Goal: Information Seeking & Learning: Learn about a topic

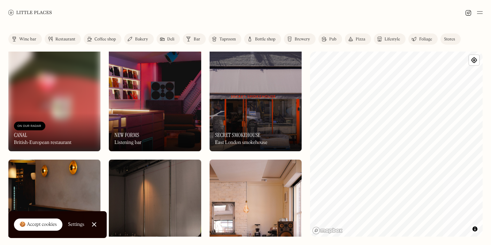
scroll to position [485, 0]
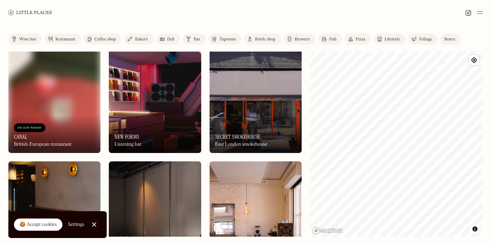
click at [160, 108] on img at bounding box center [155, 98] width 92 height 111
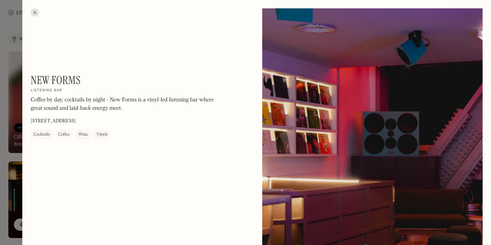
click at [9, 71] on div at bounding box center [245, 122] width 491 height 245
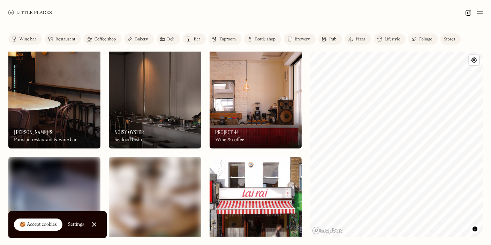
scroll to position [601, 0]
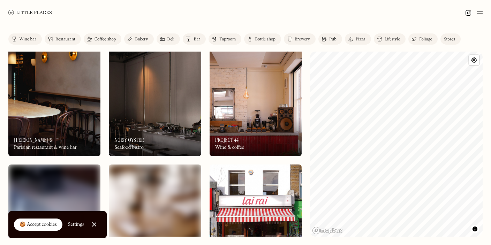
click at [233, 116] on img at bounding box center [256, 101] width 92 height 111
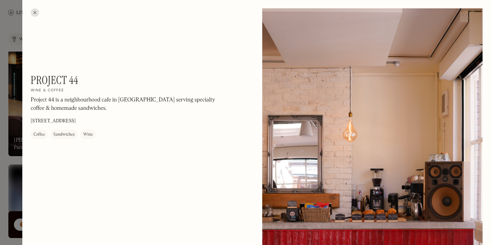
click at [13, 126] on div at bounding box center [245, 122] width 491 height 245
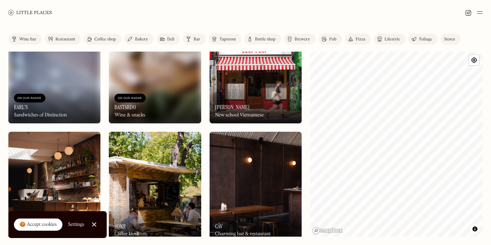
scroll to position [750, 0]
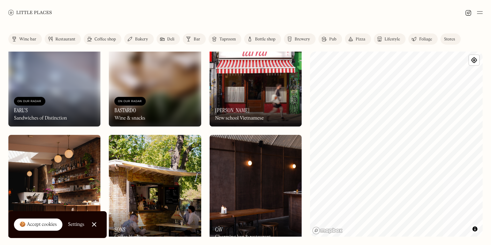
click at [246, 97] on div "On Our Radar [PERSON_NAME] New school Vietnamese" at bounding box center [256, 107] width 92 height 38
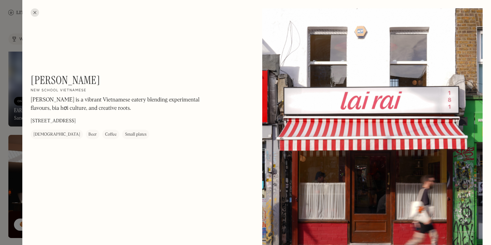
click at [3, 130] on div at bounding box center [245, 122] width 491 height 245
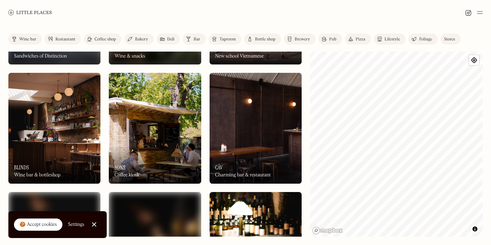
scroll to position [837, 0]
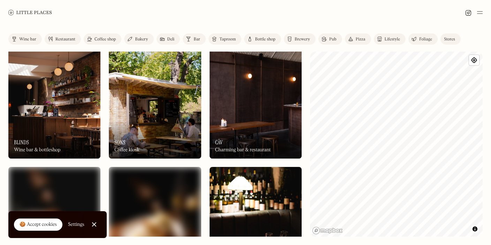
click at [68, 125] on div "On Our Radar Blinds Wine bar & bottleshop" at bounding box center [54, 139] width 92 height 38
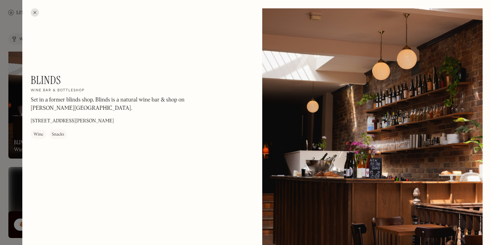
click at [9, 137] on div at bounding box center [245, 122] width 491 height 245
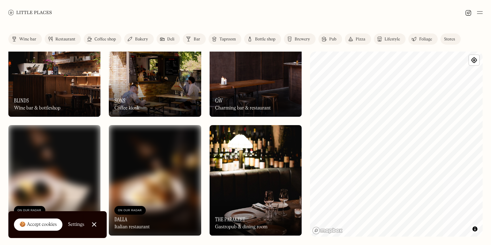
scroll to position [880, 0]
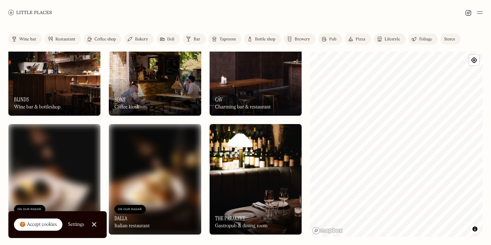
click at [254, 78] on div "On Our Radar Câv Charming bar & restaurant" at bounding box center [256, 96] width 92 height 38
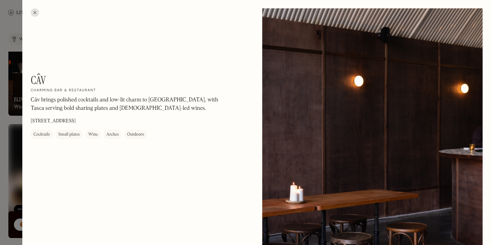
click at [9, 149] on div at bounding box center [245, 122] width 491 height 245
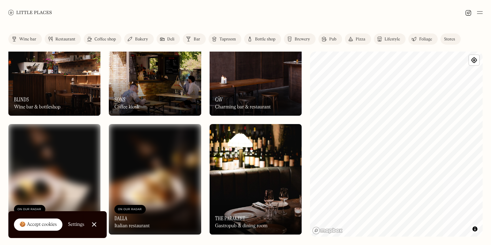
click at [70, 38] on div "Restaurant" at bounding box center [65, 39] width 20 height 4
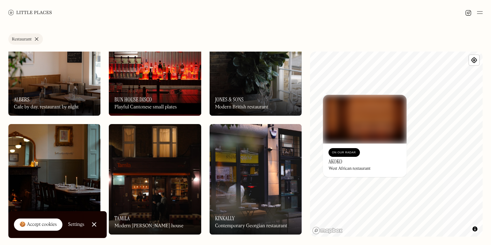
click at [338, 154] on div "On Our Radar" at bounding box center [344, 152] width 24 height 7
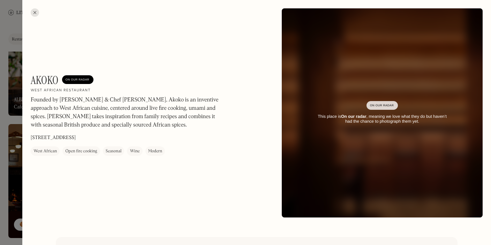
click at [14, 112] on div at bounding box center [245, 122] width 491 height 245
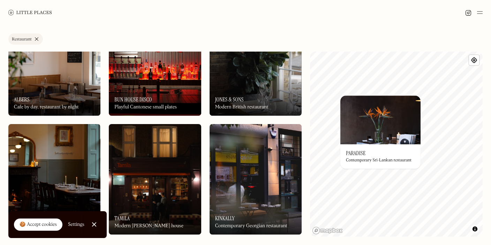
click at [363, 156] on h3 "Paradise" at bounding box center [356, 153] width 20 height 7
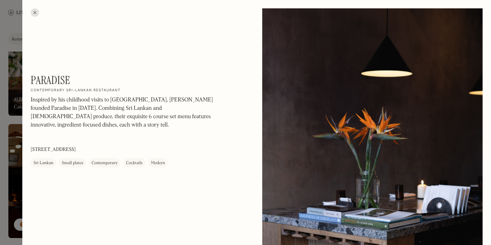
click at [10, 149] on div at bounding box center [245, 122] width 491 height 245
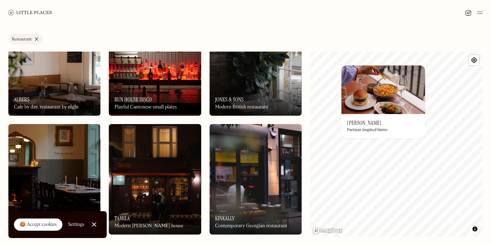
click at [378, 105] on img at bounding box center [384, 89] width 84 height 49
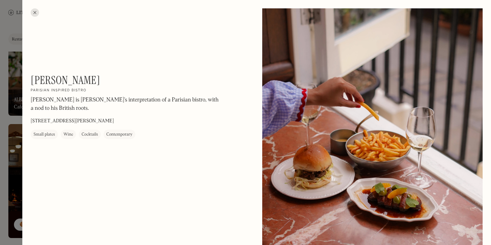
click at [11, 190] on div at bounding box center [245, 122] width 491 height 245
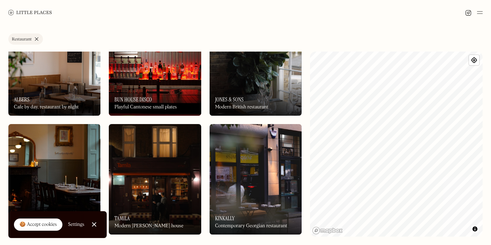
scroll to position [914, 0]
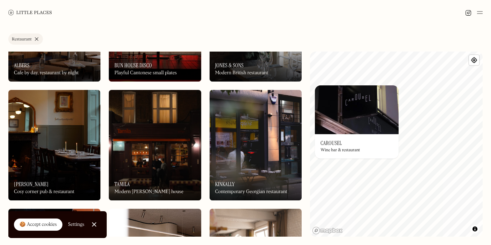
click at [379, 103] on img at bounding box center [357, 109] width 84 height 49
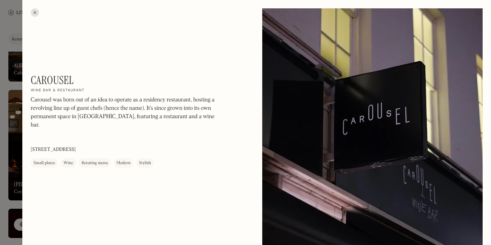
click at [6, 135] on div at bounding box center [245, 122] width 491 height 245
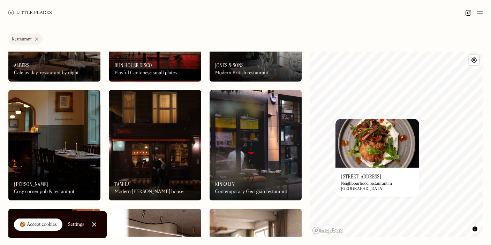
click at [370, 151] on img at bounding box center [378, 143] width 84 height 49
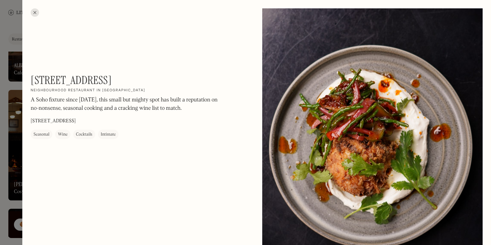
click at [34, 10] on div at bounding box center [35, 12] width 8 height 8
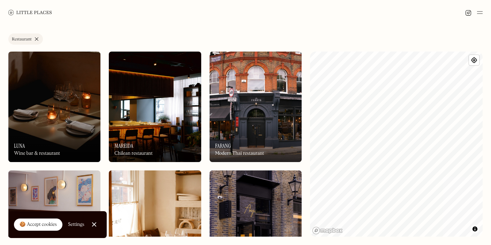
click at [37, 37] on link "Restaurant" at bounding box center [25, 38] width 35 height 11
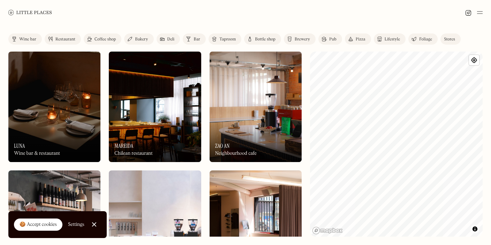
scroll to position [22, 0]
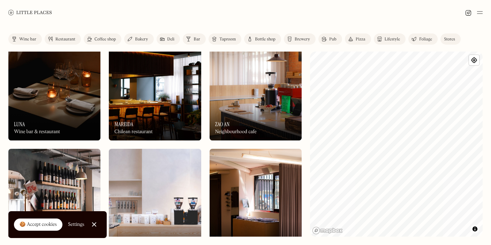
click at [64, 99] on img at bounding box center [54, 85] width 92 height 111
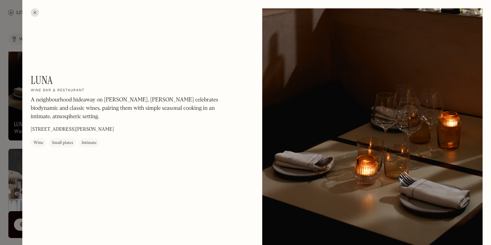
click at [2, 149] on div at bounding box center [245, 122] width 491 height 245
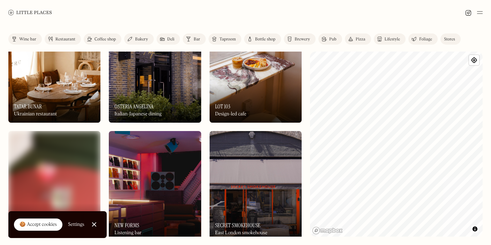
scroll to position [372, 0]
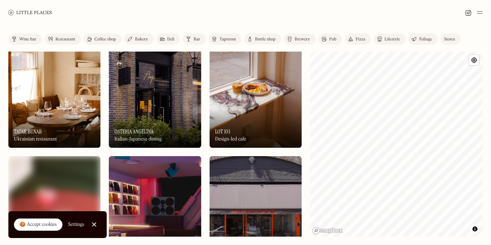
click at [243, 132] on div "On Our Radar LOT 103 Design-led cafe" at bounding box center [256, 129] width 92 height 38
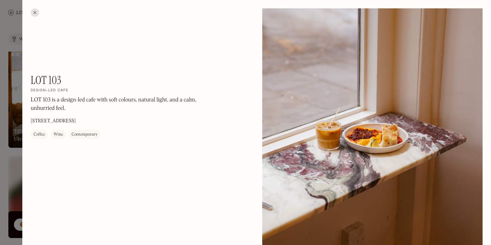
click at [9, 157] on div at bounding box center [245, 122] width 491 height 245
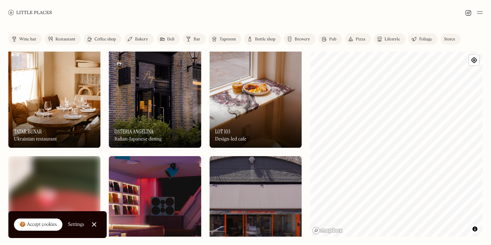
click at [246, 117] on div "On Our Radar LOT 103 Design-led cafe" at bounding box center [256, 129] width 92 height 38
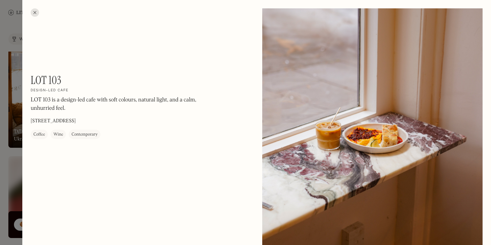
click at [2, 133] on div at bounding box center [245, 122] width 491 height 245
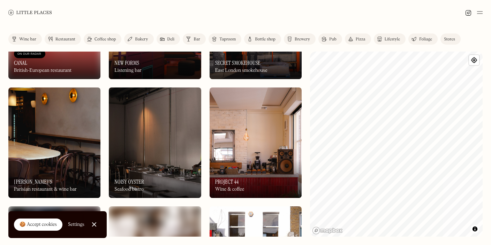
scroll to position [607, 0]
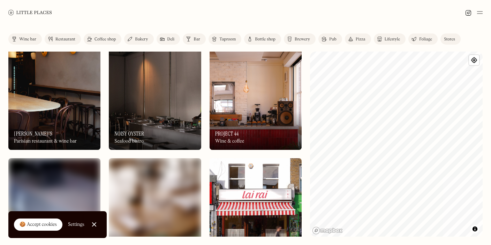
click at [173, 125] on div "On Our Radar Noisy Oyster Seafood bistro" at bounding box center [155, 131] width 92 height 38
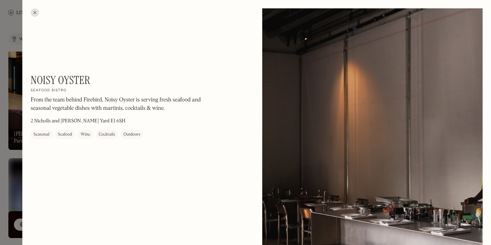
click at [6, 167] on div at bounding box center [245, 122] width 491 height 245
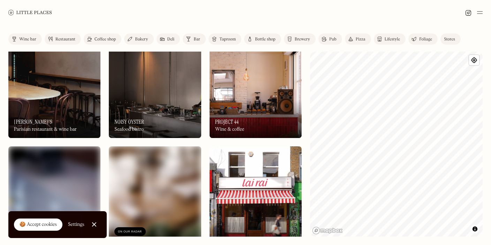
scroll to position [620, 0]
click at [262, 105] on div "On Our Radar Project 44 Wine & coffee" at bounding box center [256, 118] width 92 height 38
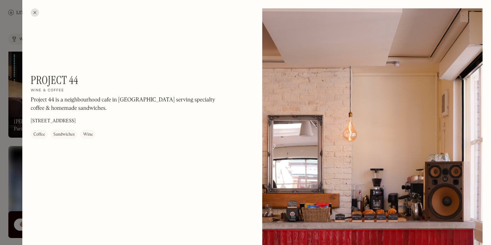
click at [293, 133] on div at bounding box center [372, 146] width 221 height 276
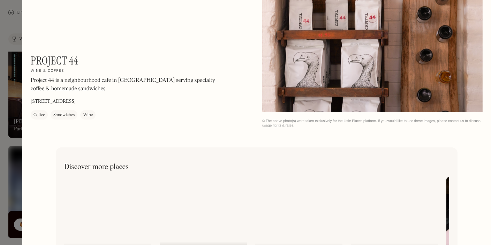
scroll to position [791, 0]
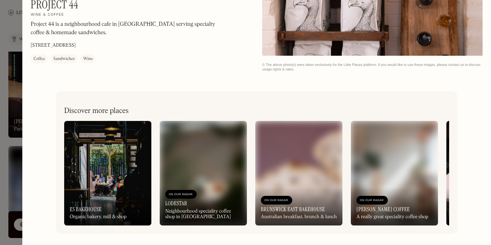
click at [10, 169] on div at bounding box center [245, 122] width 491 height 245
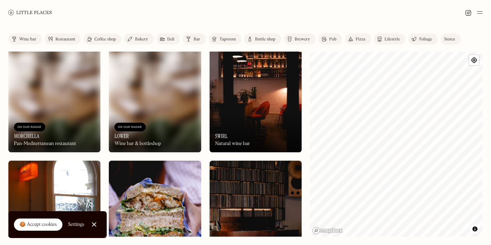
scroll to position [1196, 0]
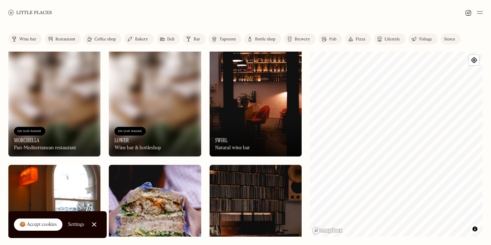
click at [264, 98] on img at bounding box center [256, 101] width 92 height 111
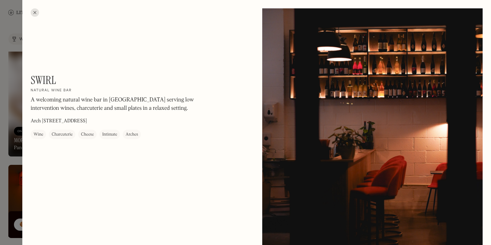
click at [8, 169] on div at bounding box center [245, 122] width 491 height 245
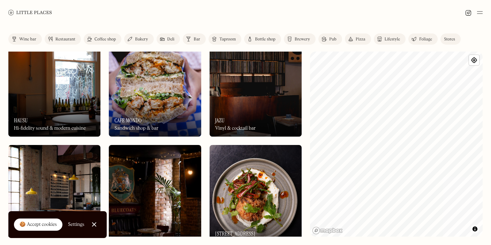
scroll to position [1337, 0]
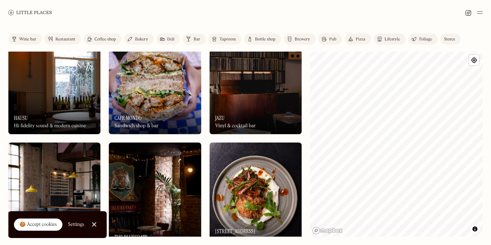
click at [261, 89] on img at bounding box center [256, 79] width 92 height 111
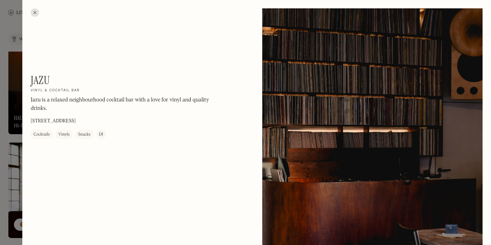
click at [6, 152] on div at bounding box center [245, 122] width 491 height 245
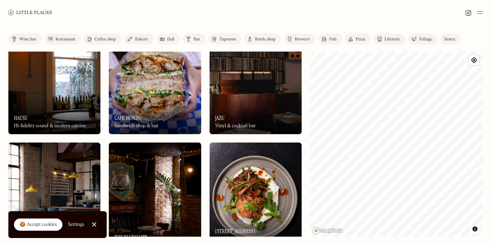
scroll to position [1342, 0]
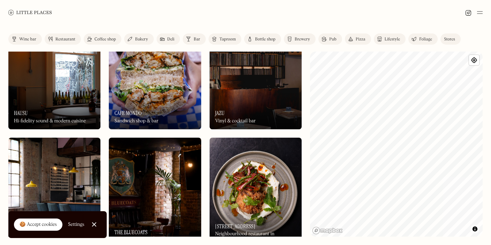
click at [149, 92] on div "On Our Radar Cafe Mondo Sandwich shop & bar" at bounding box center [155, 110] width 92 height 38
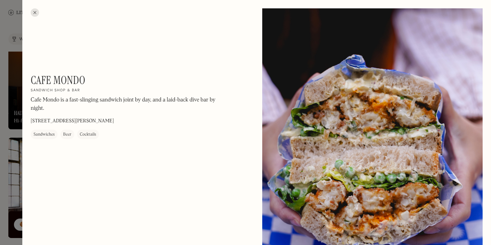
click at [6, 175] on div at bounding box center [245, 122] width 491 height 245
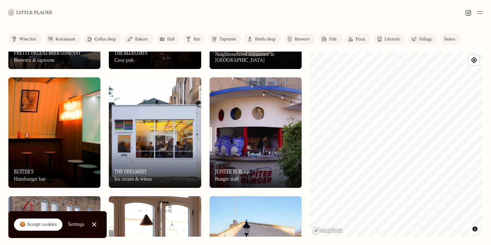
scroll to position [1528, 0]
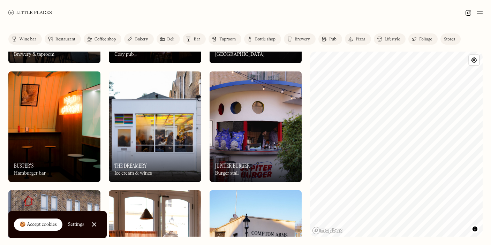
click at [141, 136] on img at bounding box center [155, 127] width 92 height 111
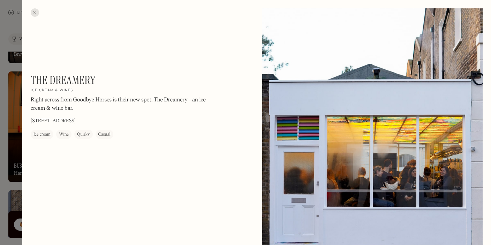
scroll to position [4, 0]
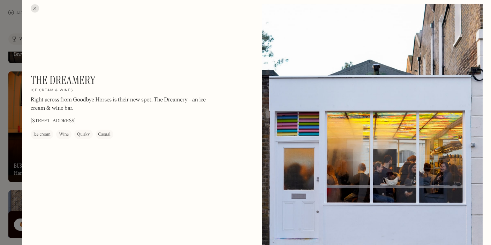
click at [15, 183] on div at bounding box center [245, 122] width 491 height 245
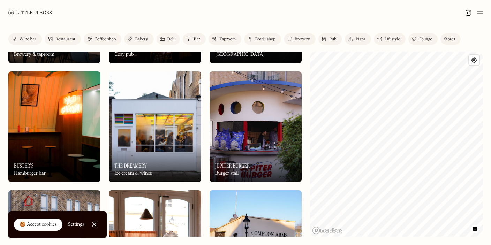
click at [59, 126] on img at bounding box center [54, 127] width 92 height 111
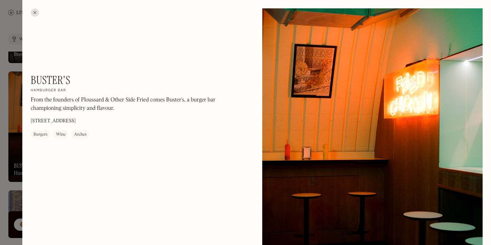
click at [13, 180] on div at bounding box center [245, 122] width 491 height 245
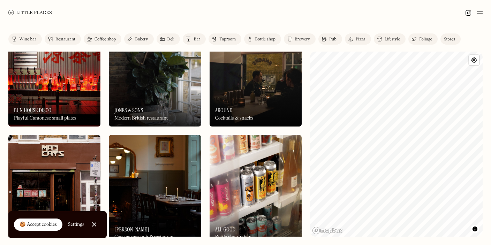
scroll to position [1943, 0]
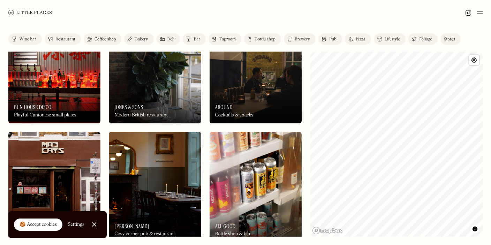
click at [252, 94] on div "On Our Radar Around Cocktails & snacks" at bounding box center [256, 104] width 92 height 38
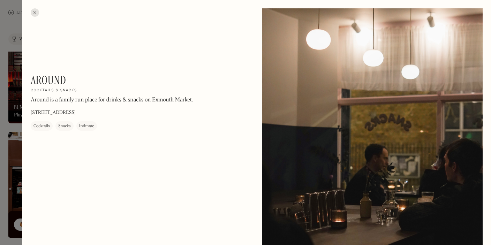
click at [9, 163] on div at bounding box center [245, 122] width 491 height 245
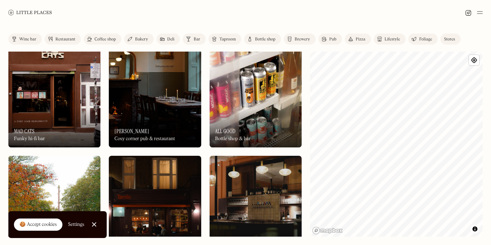
scroll to position [2038, 0]
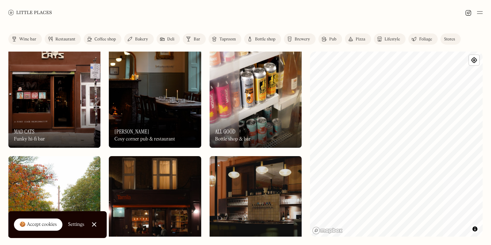
click at [161, 110] on div "On Our Radar [PERSON_NAME] Cosy corner pub & restaurant" at bounding box center [155, 129] width 92 height 38
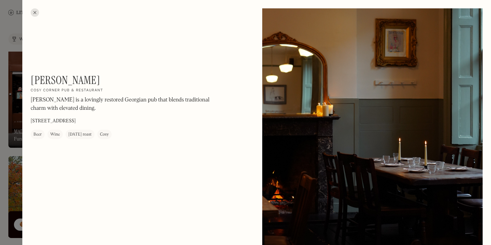
click at [10, 155] on div at bounding box center [245, 122] width 491 height 245
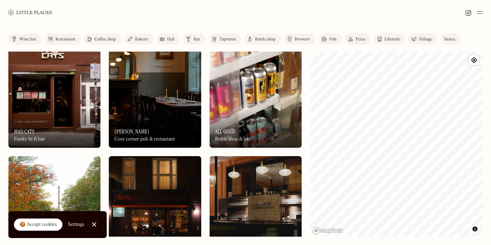
click at [261, 102] on img at bounding box center [256, 92] width 92 height 111
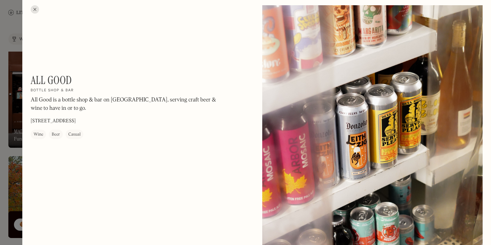
scroll to position [5, 0]
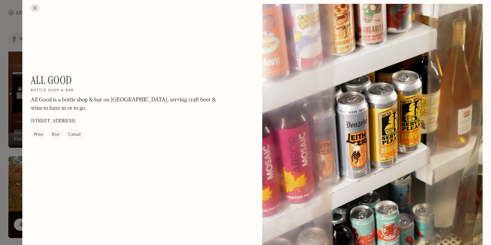
click at [5, 173] on div at bounding box center [245, 122] width 491 height 245
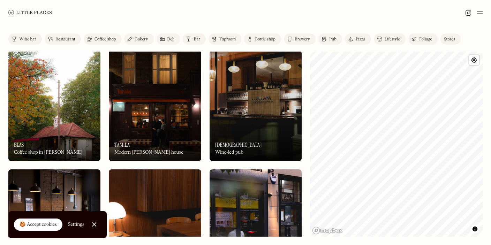
scroll to position [2146, 0]
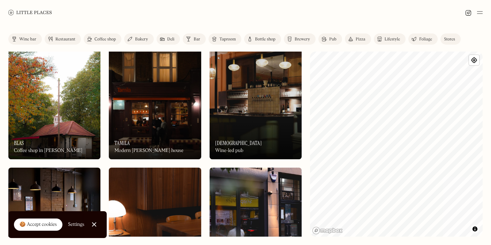
click at [176, 106] on img at bounding box center [155, 104] width 92 height 111
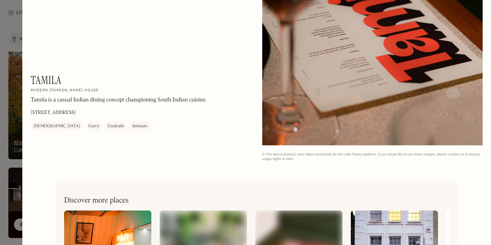
scroll to position [1072, 0]
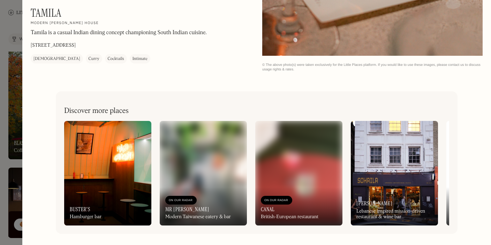
click at [7, 170] on div at bounding box center [245, 122] width 491 height 245
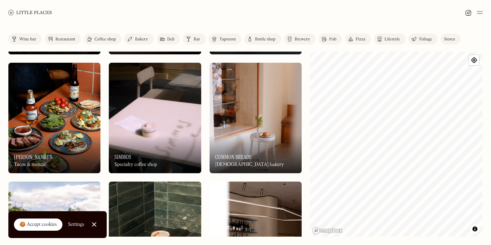
scroll to position [2374, 0]
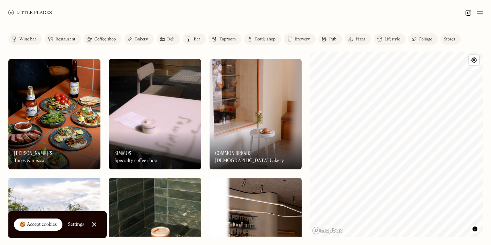
click at [82, 103] on img at bounding box center [54, 114] width 92 height 111
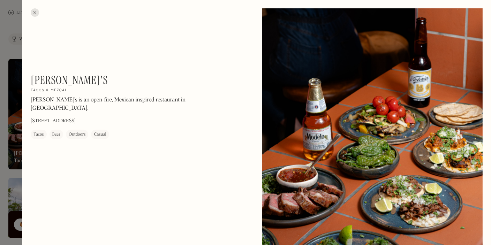
click at [12, 171] on div at bounding box center [245, 122] width 491 height 245
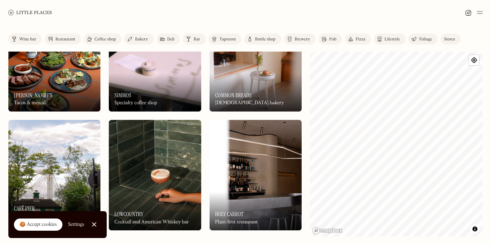
scroll to position [2437, 0]
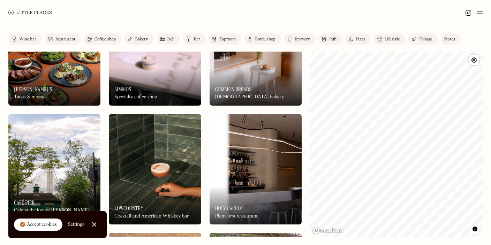
click at [252, 66] on img at bounding box center [256, 50] width 92 height 111
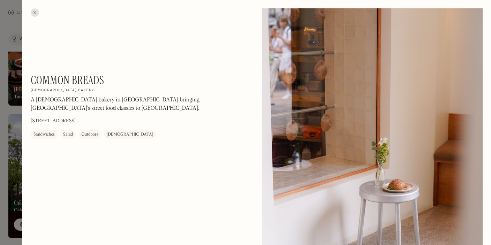
click at [4, 182] on div at bounding box center [245, 122] width 491 height 245
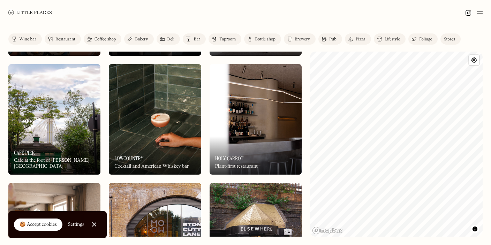
scroll to position [2491, 0]
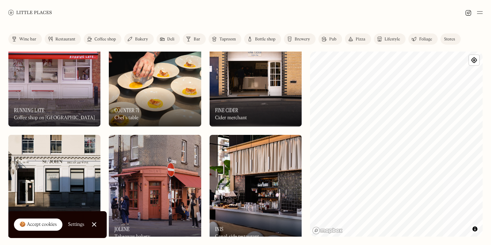
scroll to position [2889, 0]
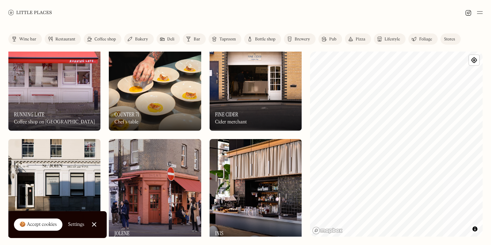
click at [225, 181] on img at bounding box center [256, 194] width 92 height 111
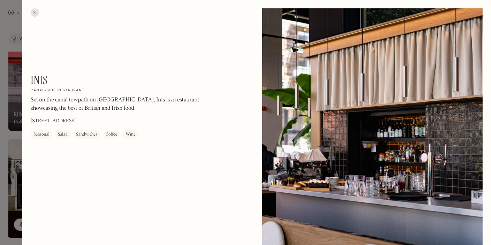
click at [10, 177] on div at bounding box center [245, 122] width 491 height 245
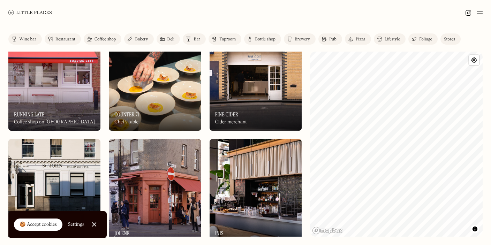
click at [152, 87] on img at bounding box center [155, 75] width 92 height 111
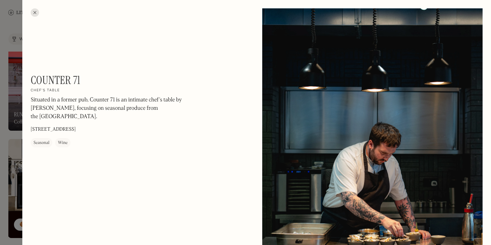
click at [6, 179] on div at bounding box center [245, 122] width 491 height 245
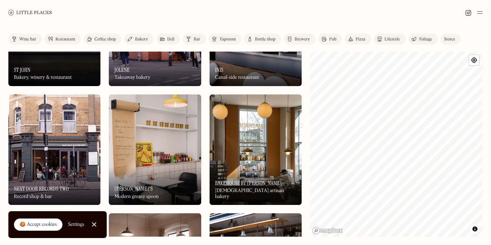
scroll to position [3082, 0]
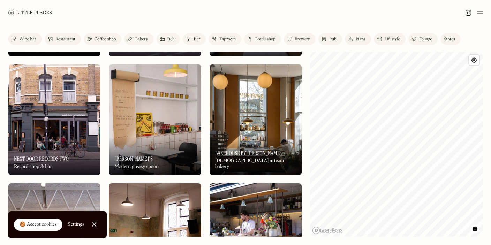
click at [147, 127] on img at bounding box center [155, 120] width 92 height 111
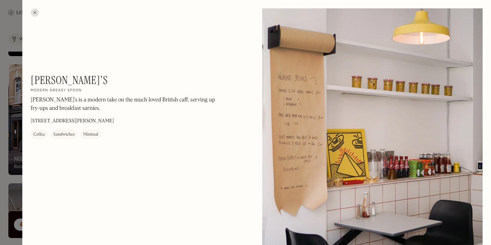
click at [5, 188] on div at bounding box center [245, 122] width 491 height 245
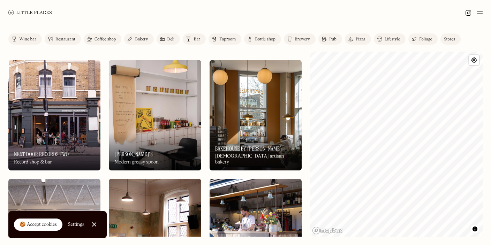
scroll to position [3088, 0]
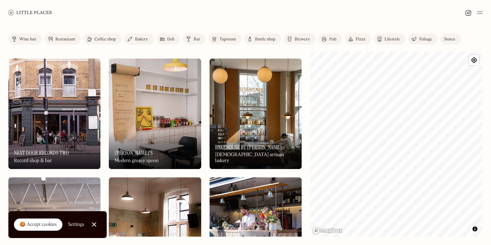
click at [57, 129] on img at bounding box center [54, 114] width 92 height 111
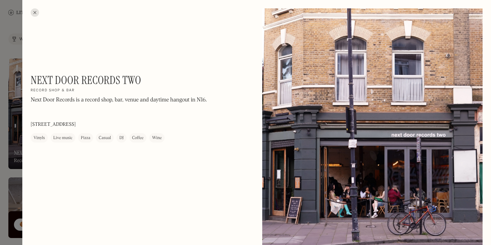
click at [15, 164] on div at bounding box center [245, 122] width 491 height 245
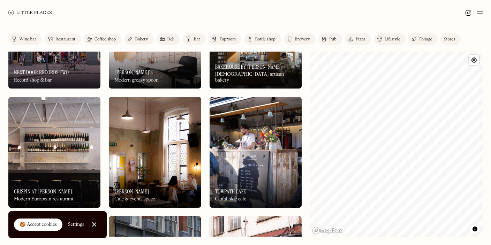
scroll to position [3192, 0]
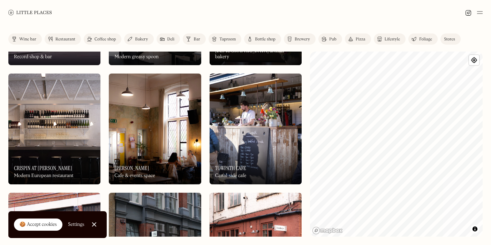
click at [152, 123] on img at bounding box center [155, 129] width 92 height 111
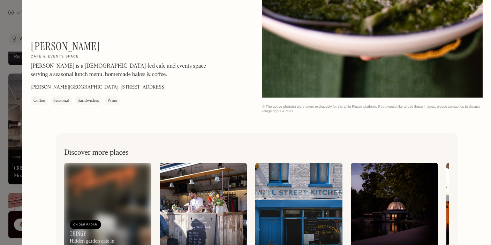
scroll to position [1072, 0]
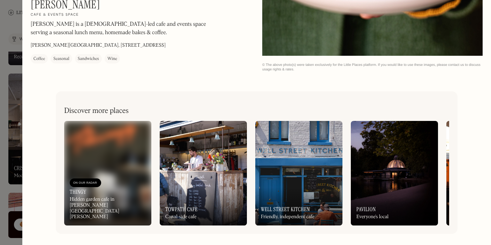
click at [9, 187] on div at bounding box center [245, 122] width 491 height 245
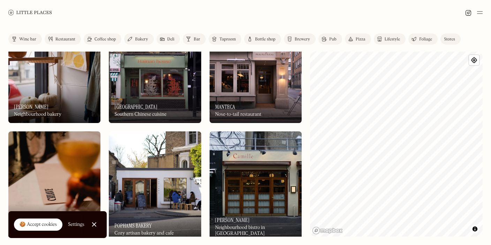
scroll to position [3494, 0]
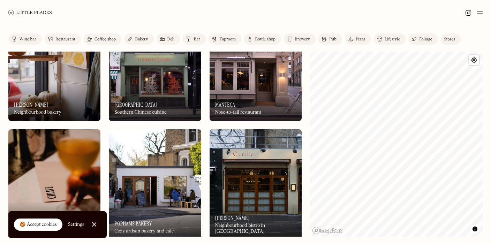
click at [239, 84] on div "On Our Radar Manteca Nose-to-tail restaurant" at bounding box center [256, 102] width 92 height 38
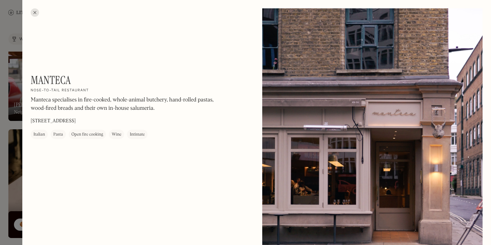
click at [36, 10] on div at bounding box center [35, 12] width 8 height 8
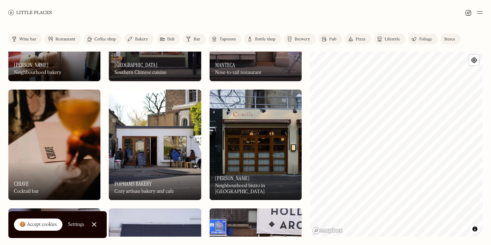
scroll to position [3540, 0]
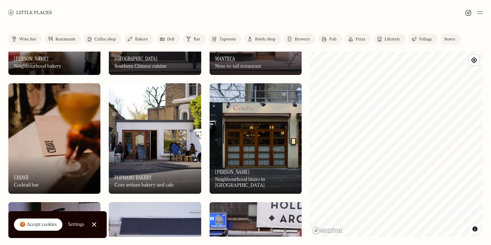
click at [60, 134] on img at bounding box center [54, 138] width 92 height 111
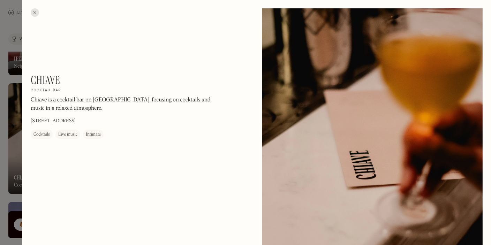
click at [323, 119] on div at bounding box center [372, 146] width 221 height 276
click at [16, 194] on div at bounding box center [245, 122] width 491 height 245
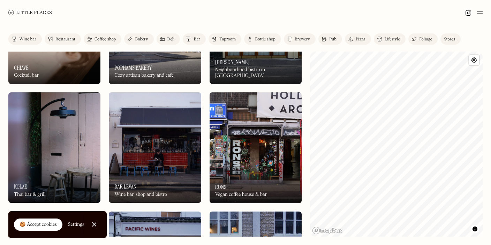
scroll to position [3686, 0]
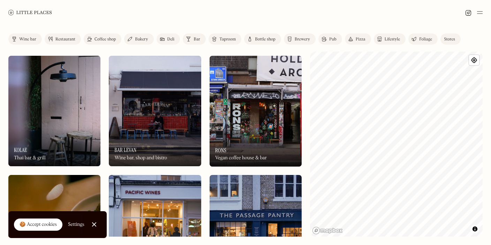
click at [144, 119] on img at bounding box center [155, 111] width 92 height 111
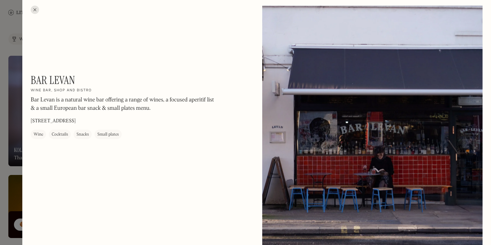
scroll to position [3, 0]
click at [6, 174] on div at bounding box center [245, 122] width 491 height 245
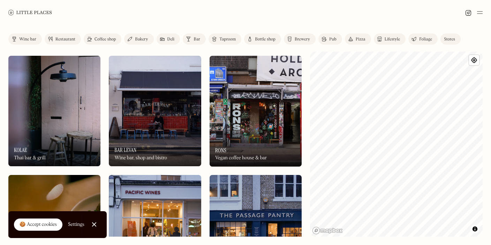
click at [76, 123] on img at bounding box center [54, 111] width 92 height 111
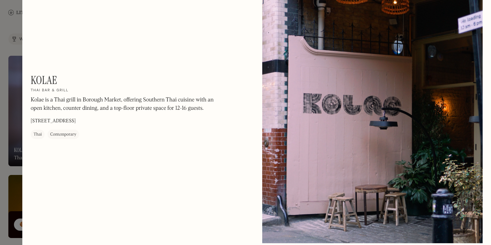
scroll to position [509, 0]
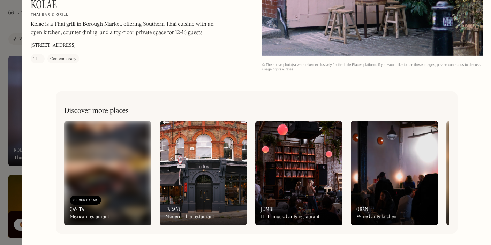
click at [11, 178] on div at bounding box center [245, 122] width 491 height 245
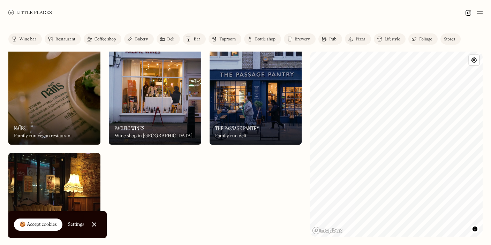
scroll to position [3815, 0]
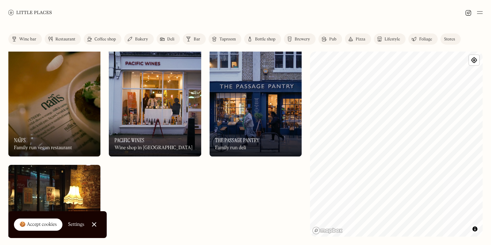
click at [53, 106] on img at bounding box center [54, 101] width 92 height 111
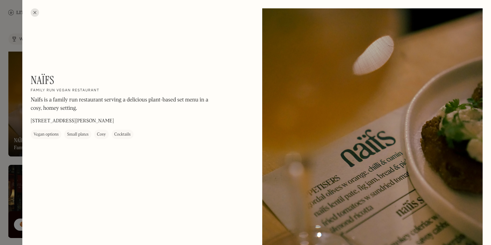
click at [18, 144] on div at bounding box center [245, 122] width 491 height 245
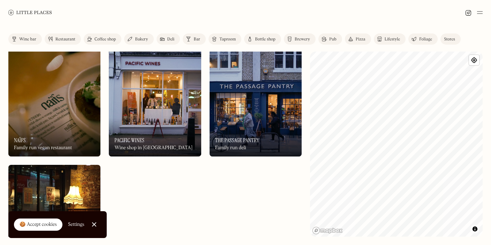
scroll to position [3873, 0]
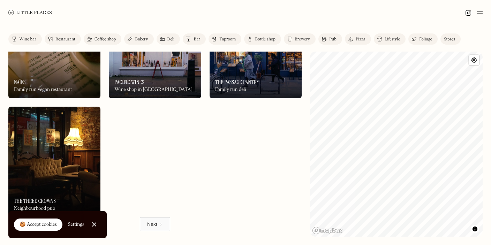
click at [63, 158] on img at bounding box center [54, 162] width 92 height 111
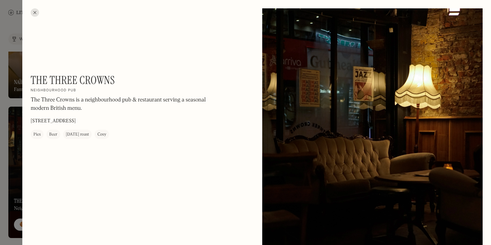
click at [6, 165] on div at bounding box center [245, 122] width 491 height 245
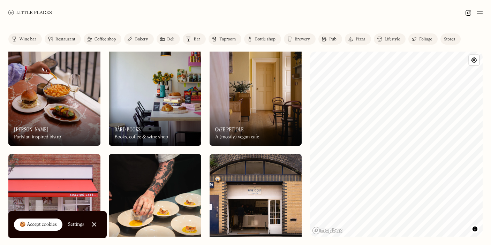
scroll to position [1552, 0]
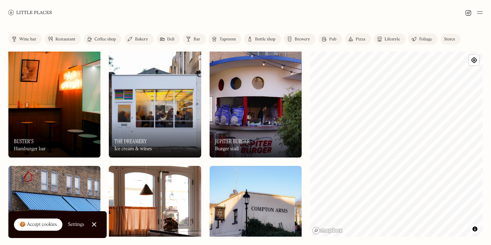
click at [302, 75] on div "Label Wine bar Restaurant Coffee shop Bakery Deli Bar Taproom Bottle shop Brewe…" at bounding box center [245, 135] width 491 height 220
click at [270, 85] on img at bounding box center [256, 102] width 92 height 111
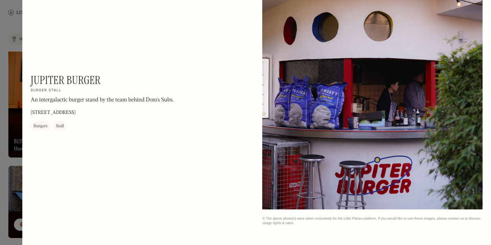
scroll to position [77, 0]
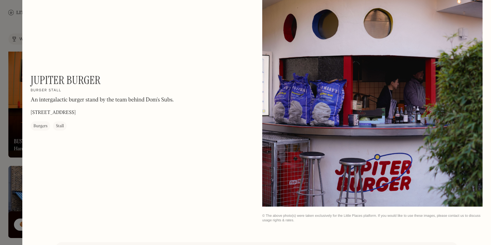
click at [10, 170] on div at bounding box center [245, 122] width 491 height 245
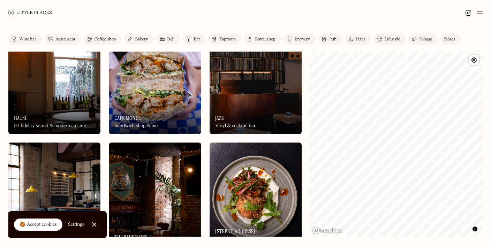
scroll to position [1335, 0]
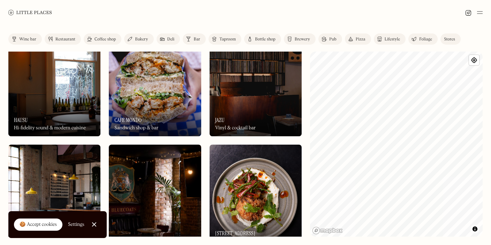
click at [260, 188] on img at bounding box center [256, 200] width 92 height 111
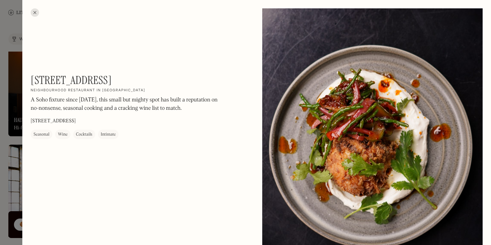
click at [12, 179] on div at bounding box center [245, 122] width 491 height 245
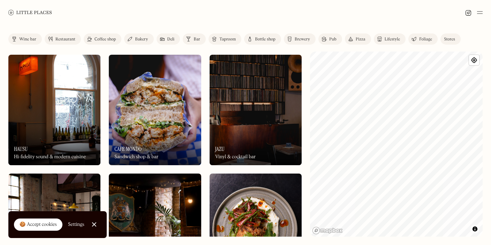
scroll to position [1300, 0]
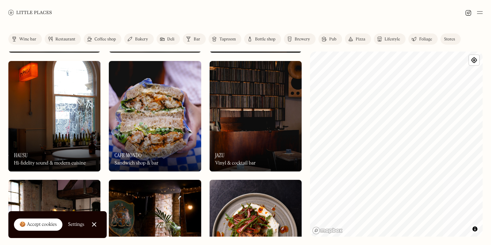
click at [245, 115] on img at bounding box center [256, 116] width 92 height 111
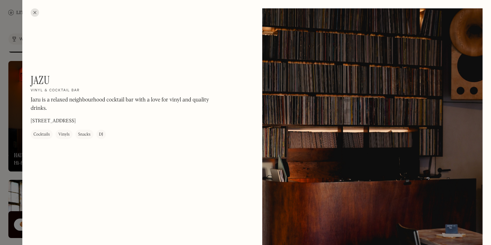
click at [16, 194] on div at bounding box center [245, 122] width 491 height 245
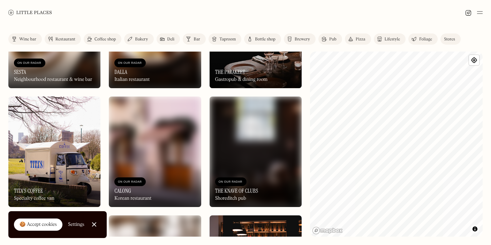
scroll to position [1025, 0]
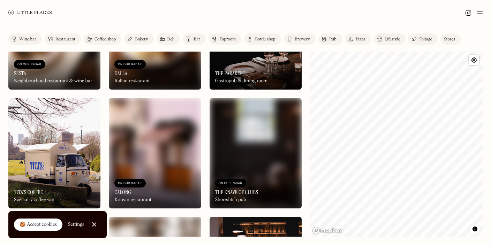
click at [78, 145] on img at bounding box center [54, 153] width 92 height 111
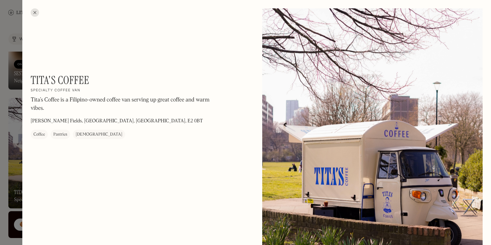
click at [3, 166] on div at bounding box center [245, 122] width 491 height 245
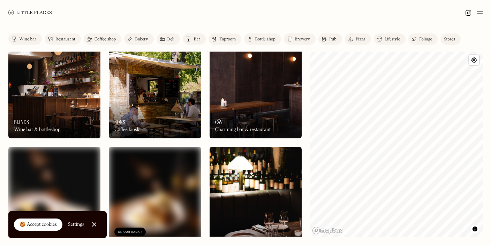
scroll to position [845, 0]
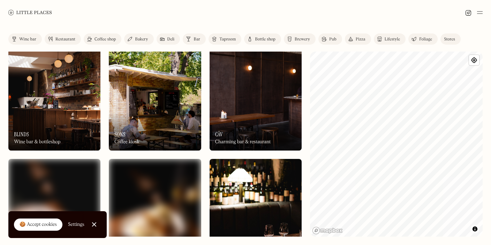
click at [136, 112] on div "On Our Radar Sons Coffee kiosk" at bounding box center [155, 131] width 92 height 38
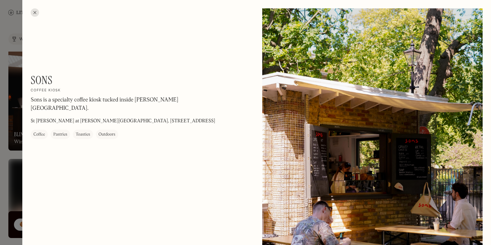
click at [5, 135] on div at bounding box center [245, 122] width 491 height 245
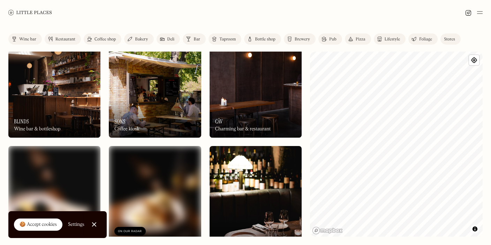
scroll to position [851, 0]
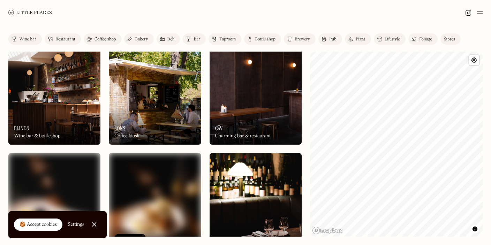
click at [243, 101] on img at bounding box center [256, 89] width 92 height 111
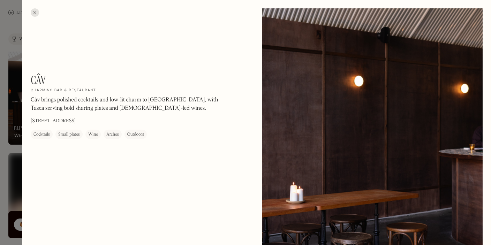
click at [3, 178] on div at bounding box center [245, 122] width 491 height 245
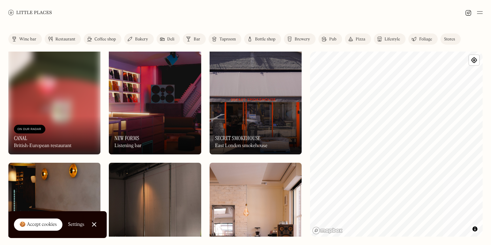
scroll to position [454, 0]
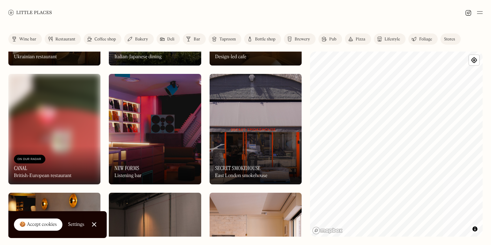
click at [139, 132] on img at bounding box center [155, 129] width 92 height 111
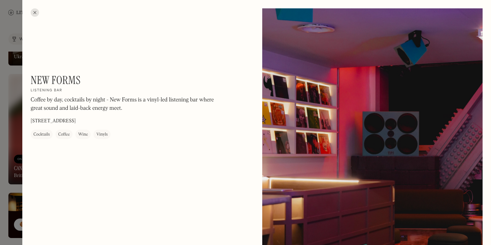
click at [15, 140] on div at bounding box center [245, 122] width 491 height 245
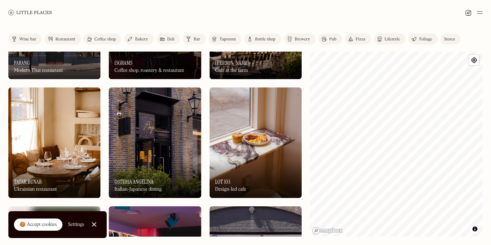
scroll to position [317, 0]
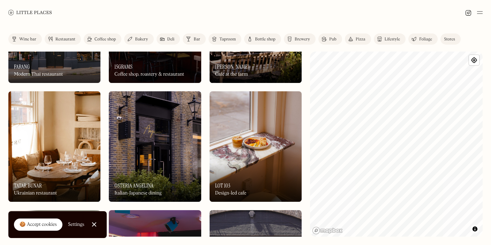
click at [58, 164] on div "On Our Radar Tatar Bunar Ukrainian restaurant" at bounding box center [54, 183] width 92 height 38
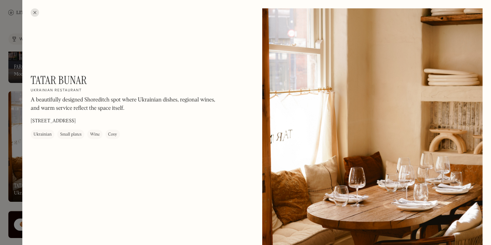
click at [7, 171] on div at bounding box center [245, 122] width 491 height 245
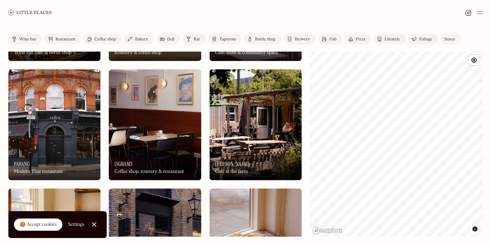
scroll to position [212, 0]
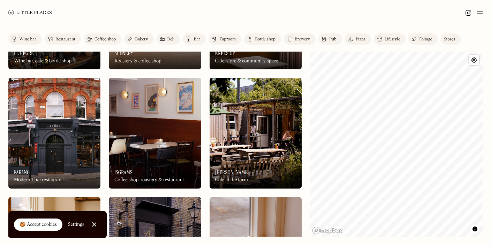
click at [148, 146] on img at bounding box center [155, 133] width 92 height 111
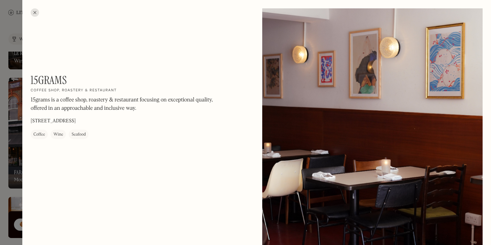
click at [7, 175] on div at bounding box center [245, 122] width 491 height 245
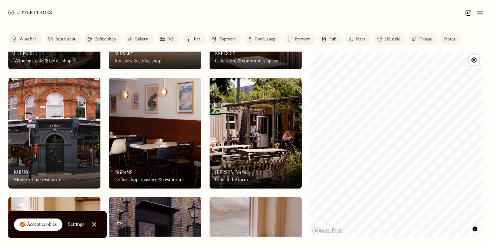
click at [167, 134] on img at bounding box center [155, 133] width 92 height 111
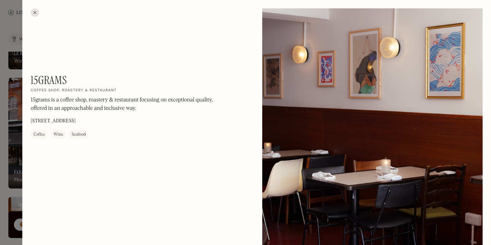
click at [9, 180] on div at bounding box center [245, 122] width 491 height 245
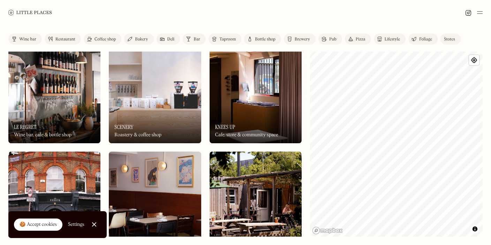
scroll to position [161, 0]
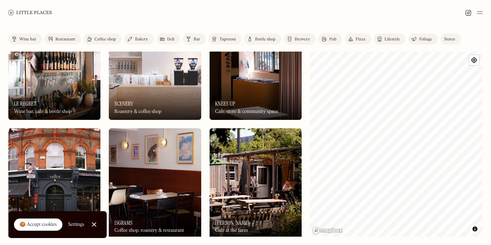
click at [276, 174] on img at bounding box center [256, 183] width 92 height 111
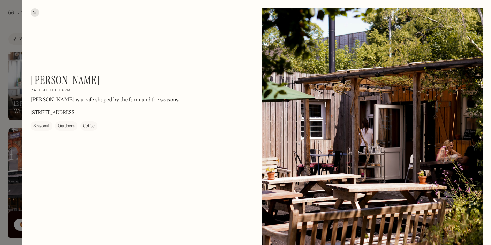
click at [8, 163] on div at bounding box center [245, 122] width 491 height 245
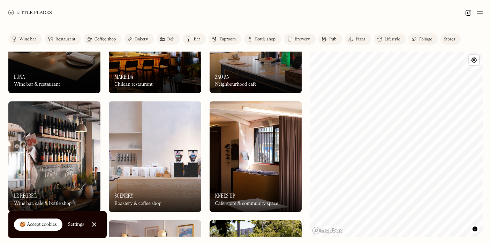
scroll to position [62, 0]
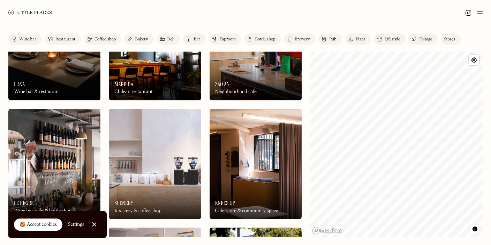
click at [269, 159] on img at bounding box center [256, 164] width 92 height 111
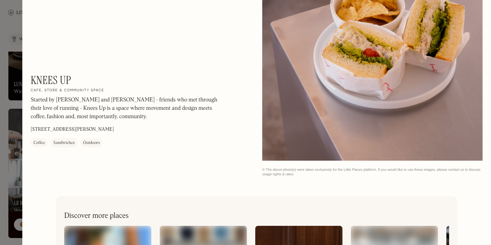
scroll to position [685, 0]
click at [19, 135] on div at bounding box center [245, 122] width 491 height 245
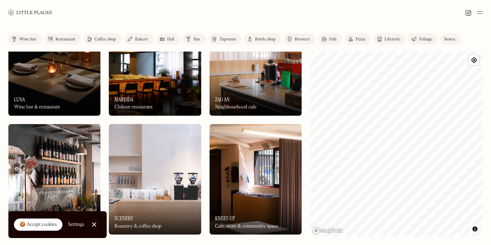
scroll to position [47, 0]
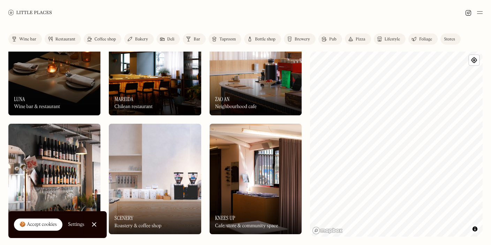
click at [68, 82] on div "On Our Radar [PERSON_NAME] Wine bar & restaurant" at bounding box center [54, 96] width 92 height 38
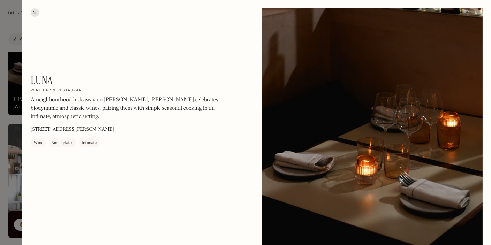
click at [4, 158] on div at bounding box center [245, 122] width 491 height 245
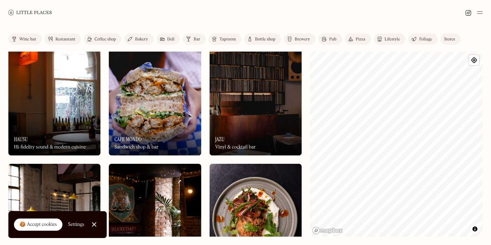
scroll to position [1318, 0]
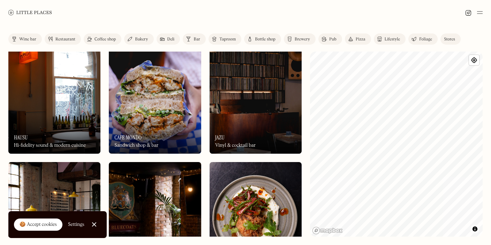
click at [74, 115] on img at bounding box center [54, 98] width 92 height 111
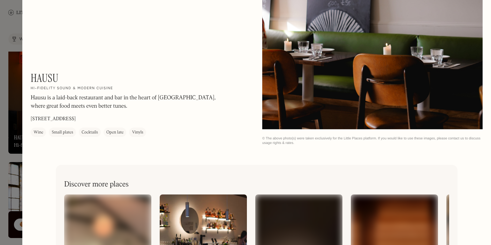
scroll to position [791, 0]
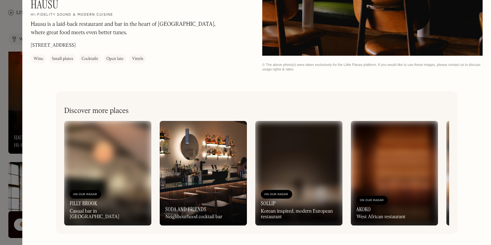
click at [3, 164] on div at bounding box center [245, 122] width 491 height 245
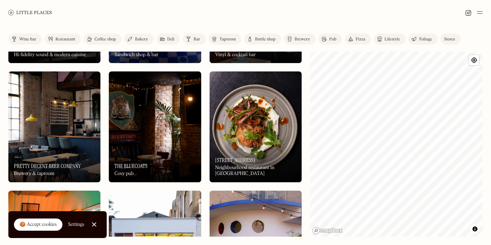
scroll to position [1413, 0]
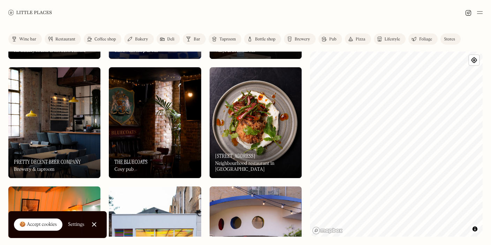
click at [71, 119] on img at bounding box center [54, 122] width 92 height 111
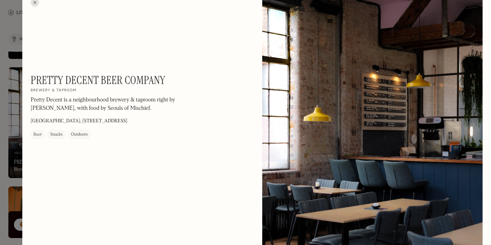
scroll to position [12, 0]
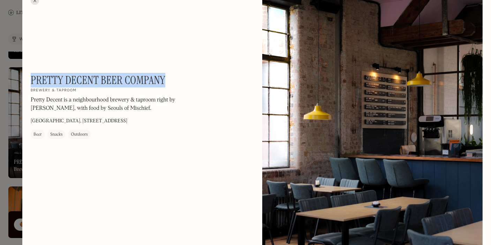
drag, startPoint x: 165, startPoint y: 80, endPoint x: 32, endPoint y: 80, distance: 132.6
click at [32, 80] on h1 "Pretty Decent Beer Company" at bounding box center [98, 80] width 135 height 13
copy h1 "Pretty Decent Beer Company"
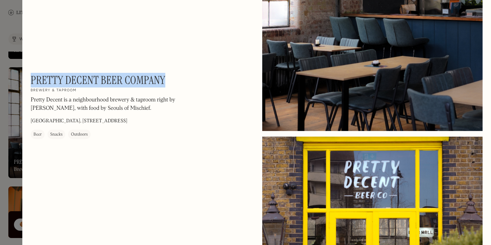
scroll to position [152, 0]
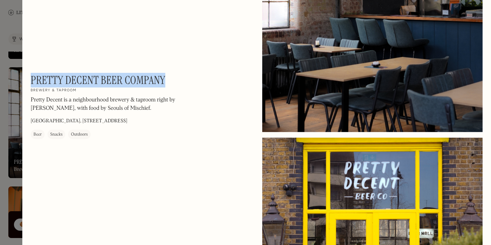
click at [0, 147] on div at bounding box center [245, 122] width 491 height 245
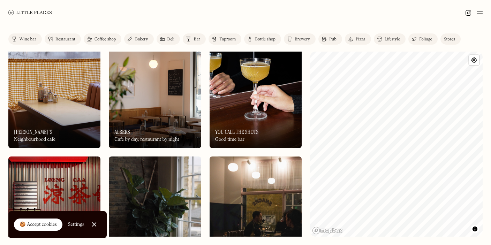
scroll to position [1807, 0]
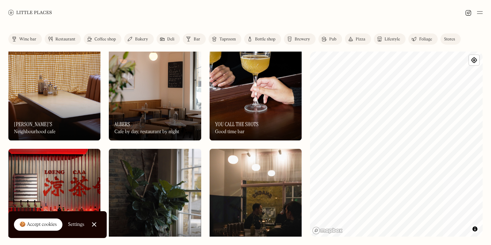
click at [150, 111] on div "On Our Radar [PERSON_NAME] Cafe by day, restaurant by night" at bounding box center [155, 121] width 92 height 38
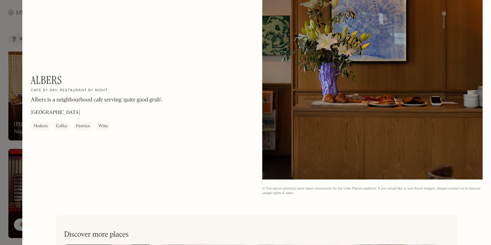
scroll to position [490, 0]
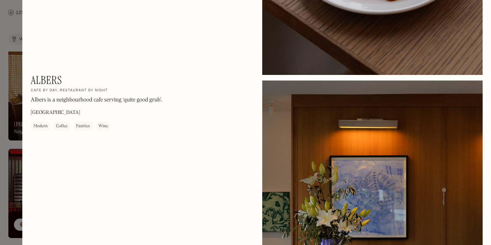
click at [15, 142] on div at bounding box center [245, 122] width 491 height 245
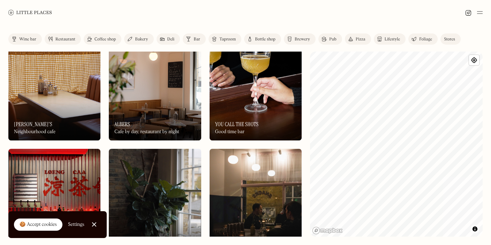
click at [48, 103] on div "On Our Radar [PERSON_NAME]'s Neighbourhood cafe" at bounding box center [54, 121] width 92 height 38
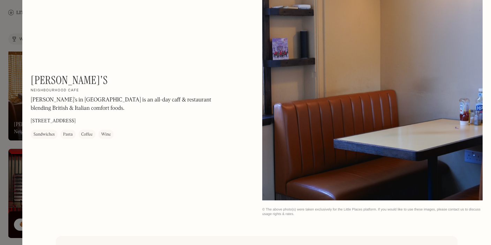
scroll to position [1072, 0]
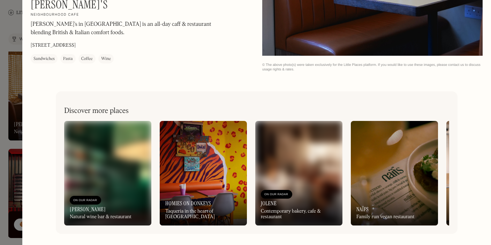
click at [8, 125] on div at bounding box center [245, 122] width 491 height 245
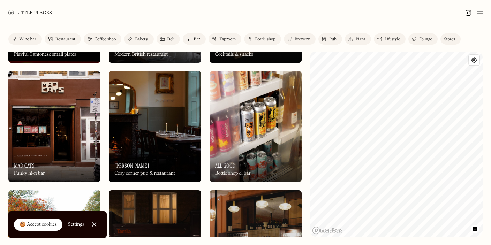
scroll to position [2006, 0]
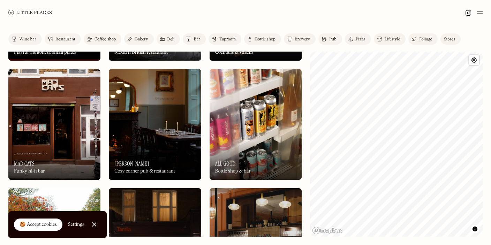
click at [35, 112] on img at bounding box center [54, 124] width 92 height 111
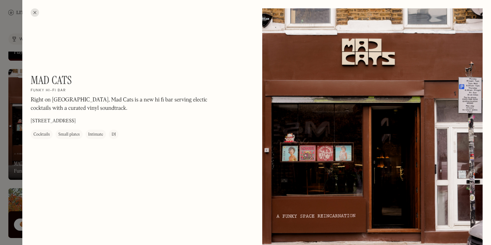
click at [8, 162] on div at bounding box center [245, 122] width 491 height 245
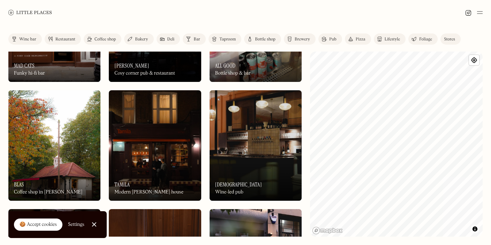
scroll to position [2105, 0]
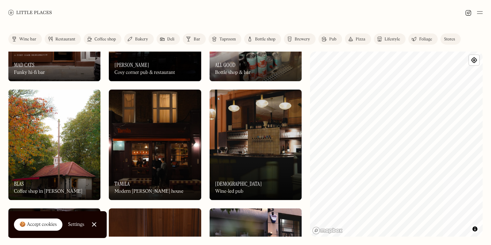
click at [142, 145] on img at bounding box center [155, 145] width 92 height 111
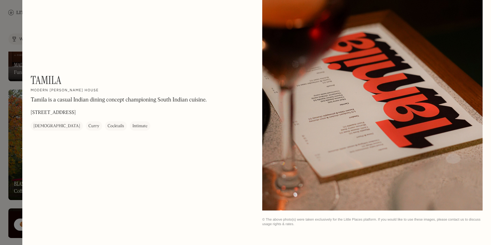
scroll to position [1072, 0]
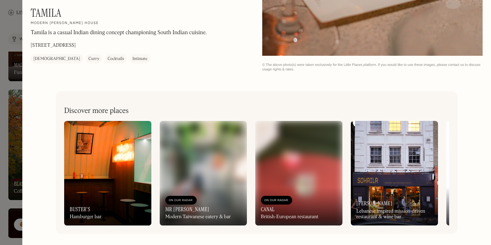
click at [11, 177] on div at bounding box center [245, 122] width 491 height 245
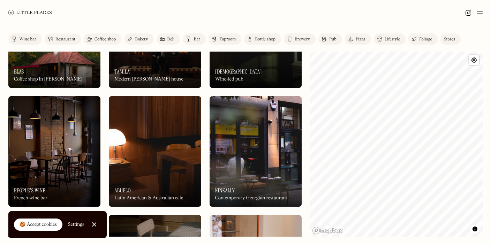
scroll to position [2218, 0]
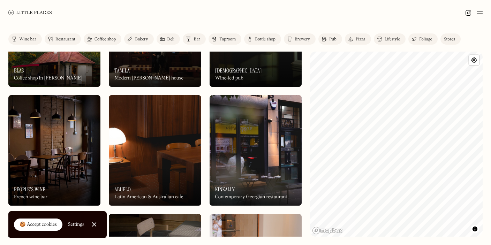
click at [72, 164] on img at bounding box center [54, 150] width 92 height 111
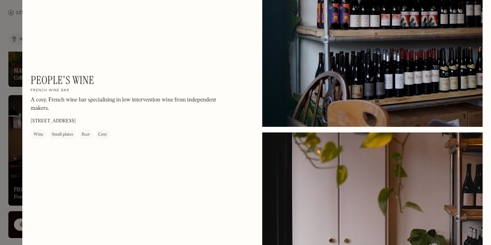
scroll to position [433, 0]
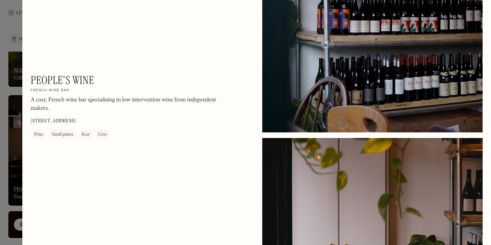
click at [11, 163] on div at bounding box center [245, 122] width 491 height 245
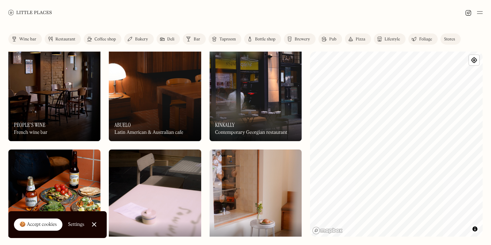
scroll to position [2282, 0]
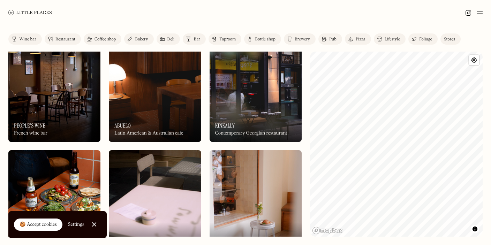
click at [174, 102] on img at bounding box center [155, 86] width 92 height 111
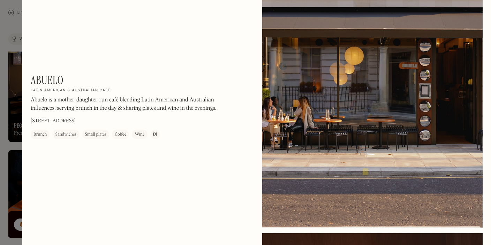
scroll to position [616, 0]
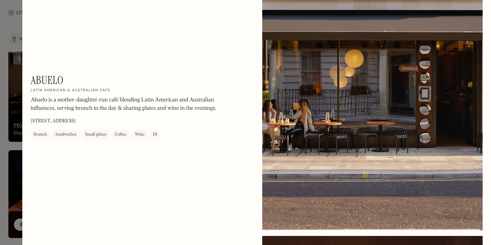
click at [12, 144] on div at bounding box center [245, 122] width 491 height 245
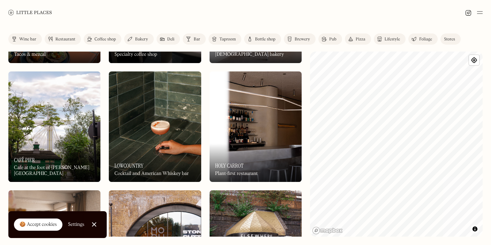
scroll to position [2480, 0]
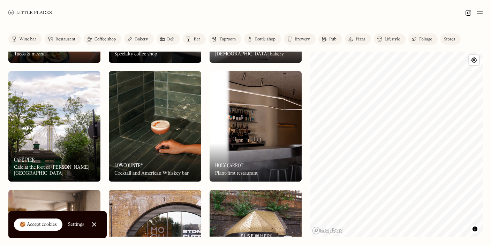
click at [129, 138] on img at bounding box center [155, 126] width 92 height 111
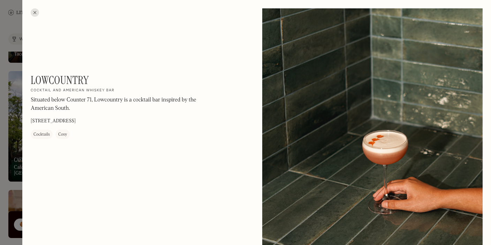
click at [17, 189] on div at bounding box center [245, 122] width 491 height 245
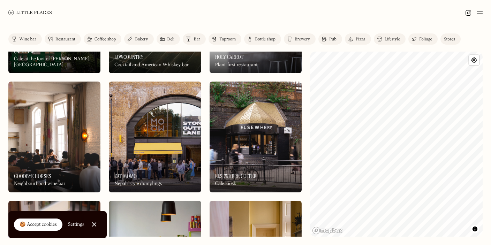
scroll to position [2590, 0]
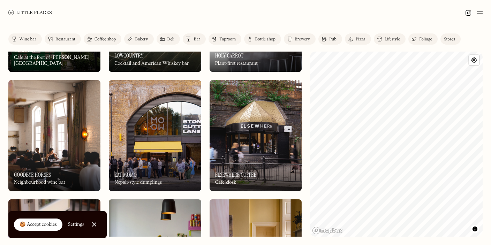
click at [66, 138] on img at bounding box center [54, 135] width 92 height 111
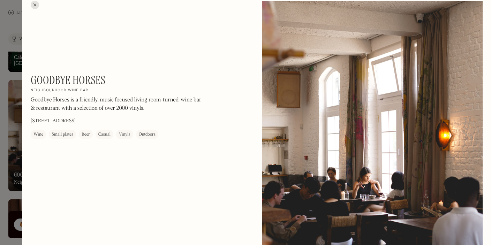
scroll to position [10, 0]
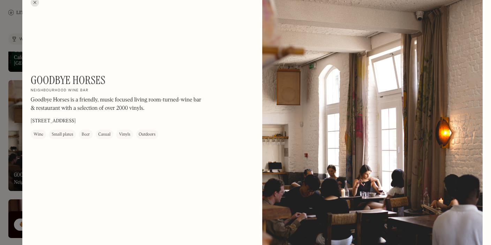
click at [17, 129] on div at bounding box center [245, 122] width 491 height 245
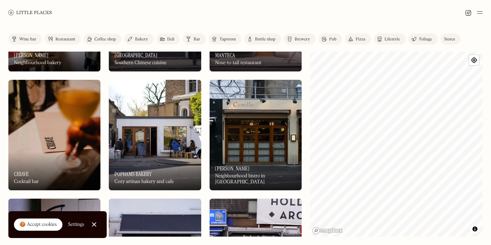
scroll to position [3735, 0]
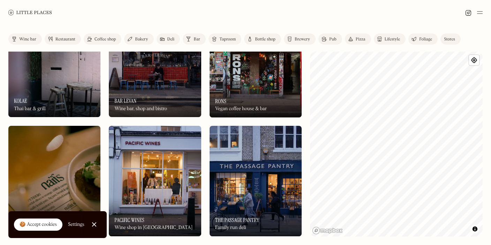
click at [58, 75] on img at bounding box center [54, 62] width 92 height 111
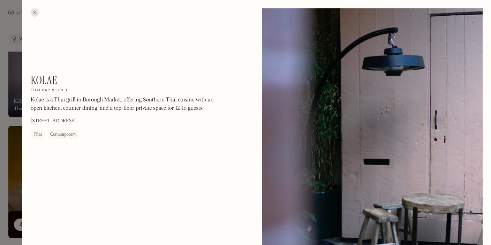
click at [14, 126] on div at bounding box center [245, 122] width 491 height 245
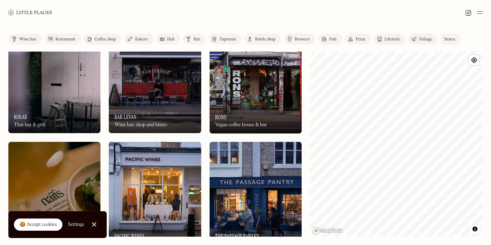
scroll to position [3719, 0]
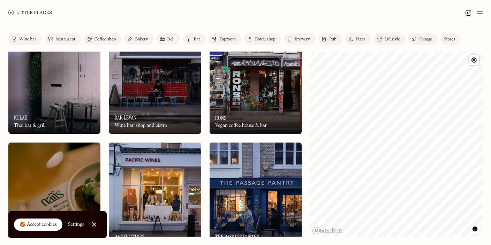
click at [244, 111] on div "On Our Radar [PERSON_NAME] coffee house & bar" at bounding box center [256, 115] width 92 height 38
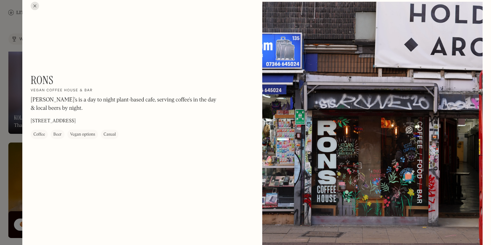
scroll to position [8, 0]
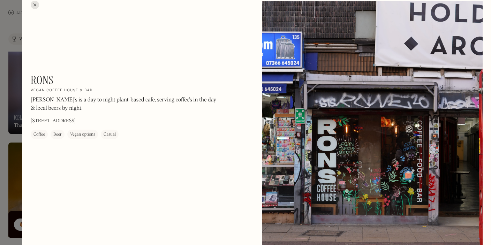
click at [9, 183] on div at bounding box center [245, 122] width 491 height 245
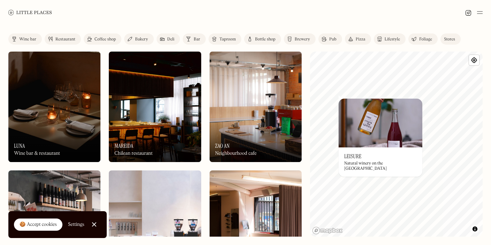
click at [363, 132] on img at bounding box center [381, 123] width 84 height 49
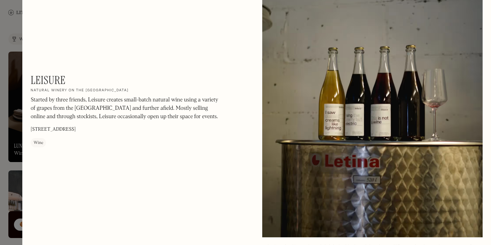
scroll to position [1072, 0]
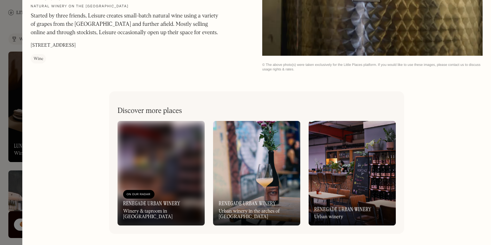
click at [8, 189] on div at bounding box center [245, 122] width 491 height 245
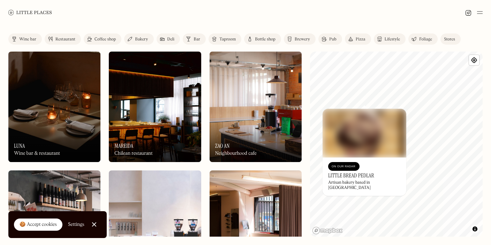
click at [352, 125] on div "© Mapbox © OpenStreetMap Improve this map On Our Radar Little Bread Pedlar Arti…" at bounding box center [396, 144] width 173 height 185
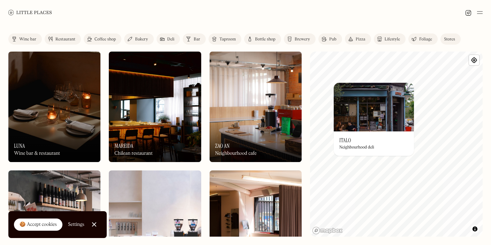
click at [356, 121] on img at bounding box center [374, 107] width 80 height 49
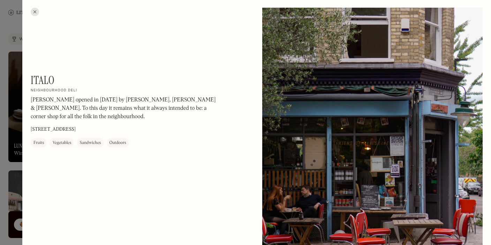
scroll to position [0, 0]
click at [327, 156] on div at bounding box center [372, 146] width 221 height 276
click at [6, 136] on div at bounding box center [245, 122] width 491 height 245
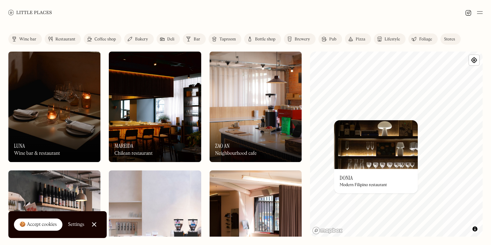
click at [362, 158] on img at bounding box center [376, 144] width 84 height 49
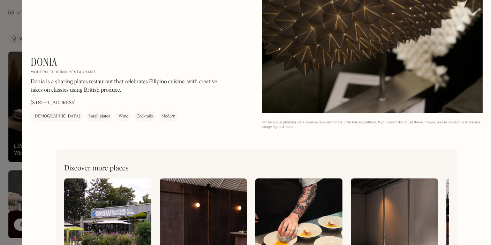
scroll to position [1290, 0]
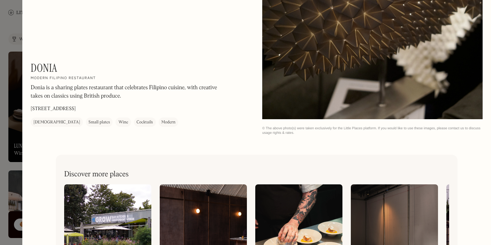
click at [20, 155] on div at bounding box center [245, 122] width 491 height 245
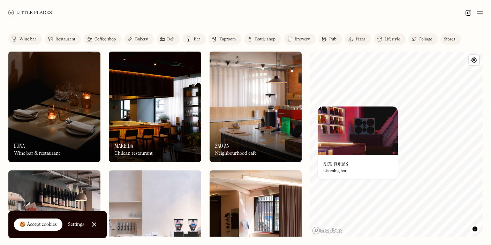
click at [309, 120] on div "Label Wine bar Restaurant Coffee shop Bakery Deli Bar Taproom Bottle shop Brewe…" at bounding box center [245, 135] width 491 height 220
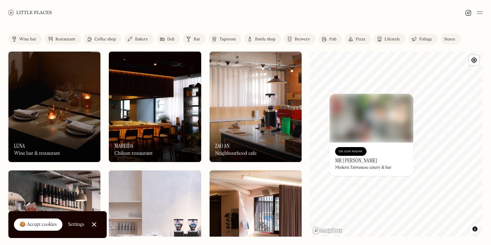
click at [341, 115] on img at bounding box center [372, 118] width 84 height 49
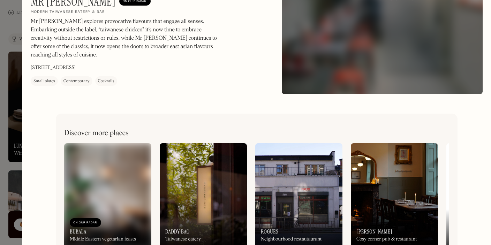
scroll to position [136, 0]
